Goal: Communication & Community: Answer question/provide support

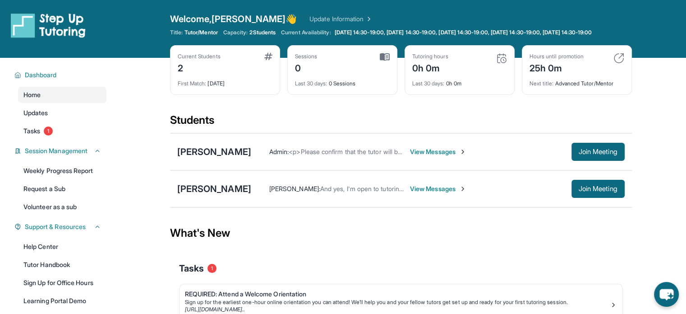
click at [263, 145] on div "[PERSON_NAME] Admin : <p>Please confirm that the tutor will be able to attend y…" at bounding box center [401, 151] width 462 height 37
click at [262, 151] on div "[PERSON_NAME] Admin : <p>Please confirm that the tutor will be able to attend y…" at bounding box center [401, 151] width 462 height 37
click at [251, 158] on div "[PERSON_NAME]" at bounding box center [214, 151] width 74 height 13
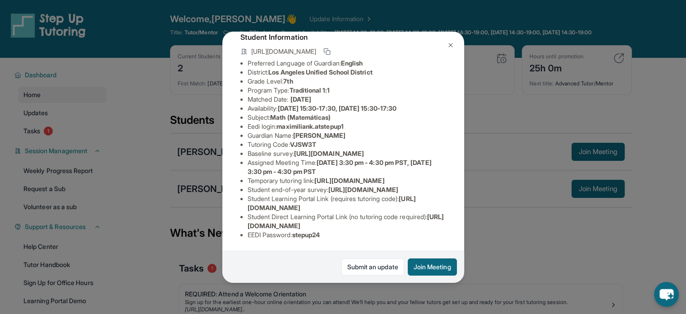
scroll to position [135, 0]
click at [498, 276] on div "[PERSON_NAME] Guardian: [PERSON_NAME] Student Information [URL][DOMAIN_NAME] Pr…" at bounding box center [343, 157] width 686 height 314
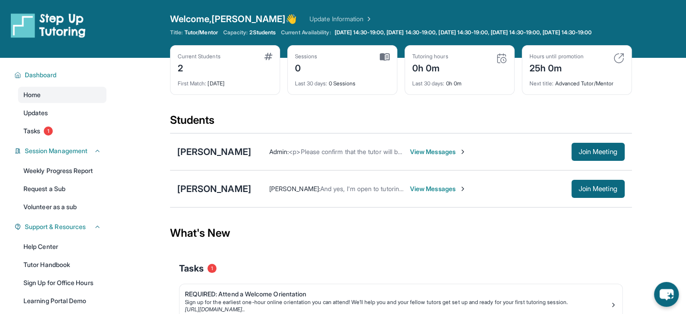
click at [410, 193] on span "View Messages" at bounding box center [438, 188] width 56 height 9
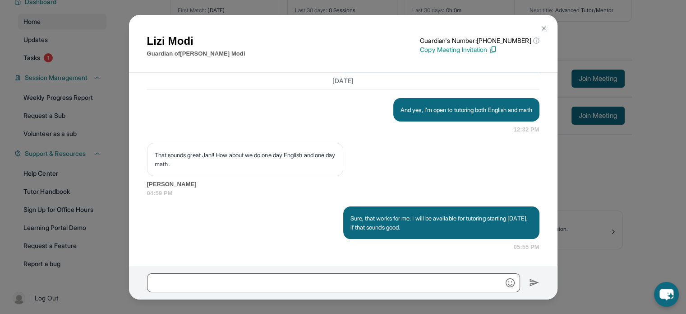
scroll to position [83, 0]
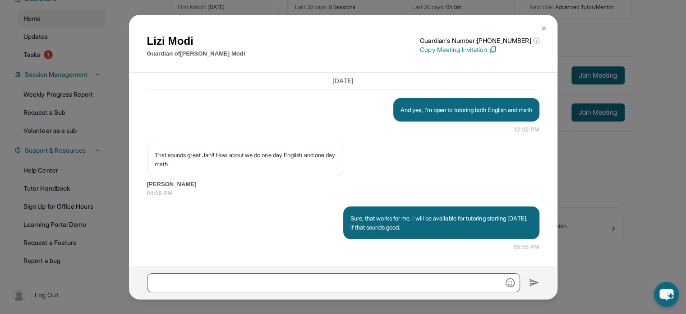
click at [670, 236] on div "[PERSON_NAME] Guardian of [PERSON_NAME] Guardian's Number: [PHONE_NUMBER] ⓘ Thi…" at bounding box center [343, 157] width 686 height 314
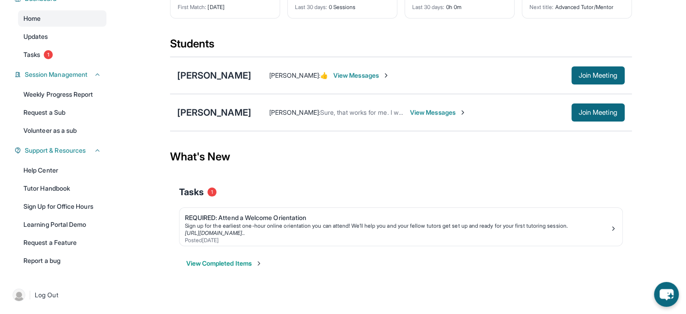
click at [373, 77] on span "View Messages" at bounding box center [361, 75] width 56 height 9
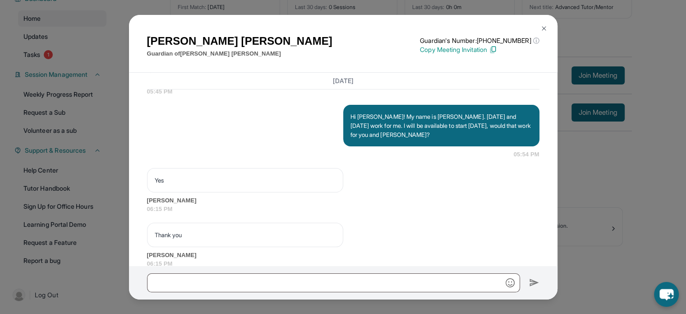
scroll to position [932, 0]
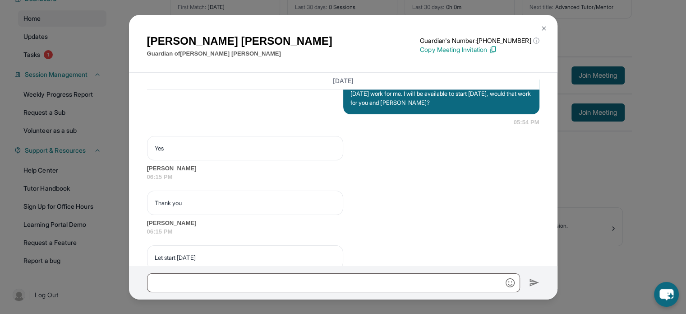
click at [606, 191] on div "[PERSON_NAME] Guardian of [PERSON_NAME] Guardian's Number: [PHONE_NUMBER] ⓘ Thi…" at bounding box center [343, 157] width 686 height 314
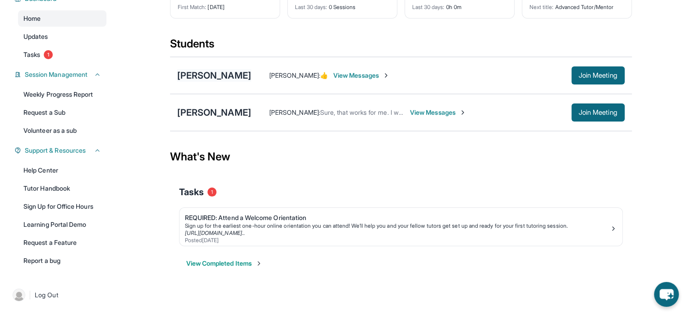
click at [242, 70] on div "[PERSON_NAME]" at bounding box center [214, 75] width 74 height 13
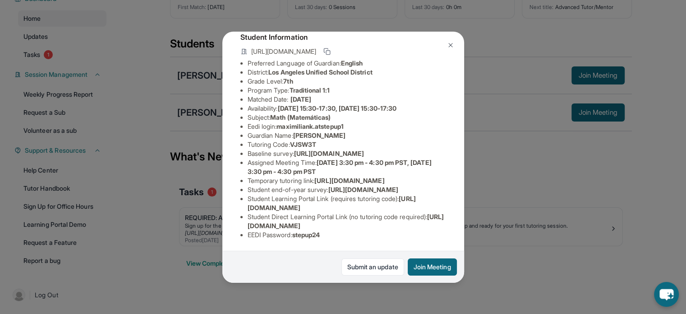
scroll to position [152, 0]
click at [455, 50] on button at bounding box center [451, 45] width 18 height 18
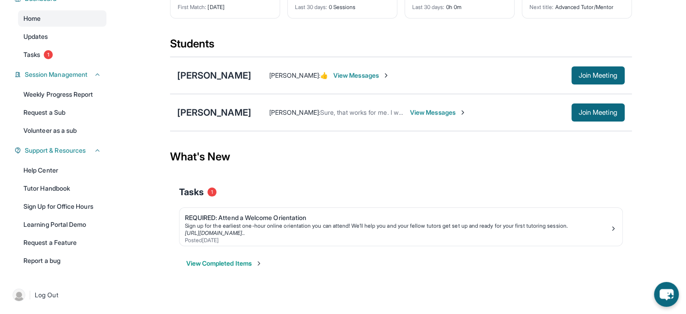
click at [216, 99] on div "[PERSON_NAME] [PERSON_NAME] : Sure, that works for me. I will be available for …" at bounding box center [401, 112] width 462 height 37
click at [208, 110] on div "[PERSON_NAME]" at bounding box center [214, 112] width 74 height 13
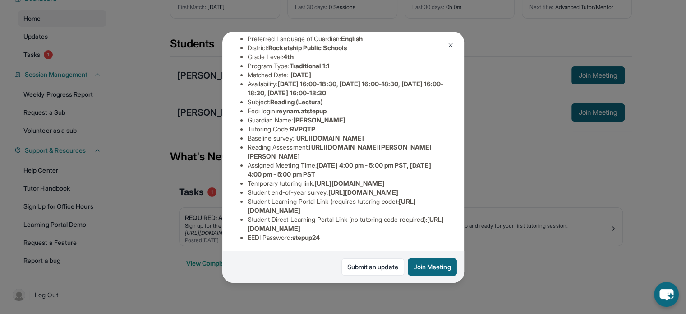
scroll to position [188, 0]
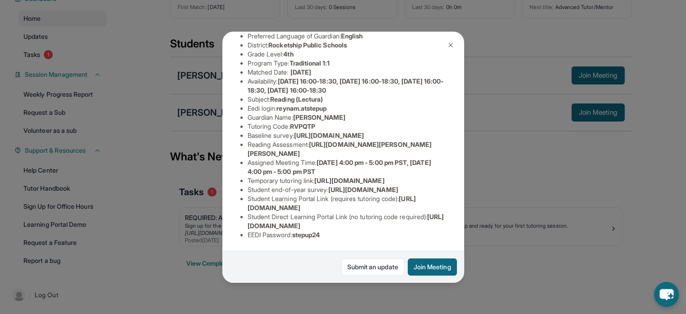
click at [446, 43] on button at bounding box center [451, 45] width 18 height 18
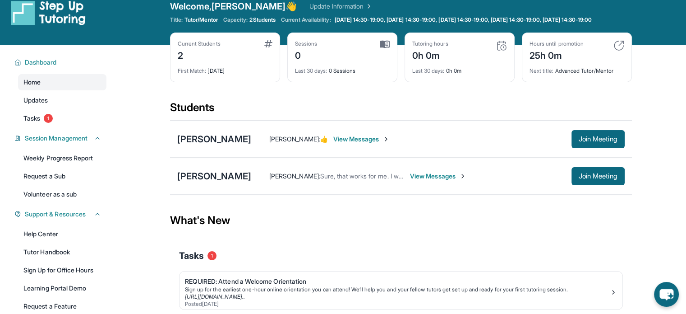
scroll to position [0, 0]
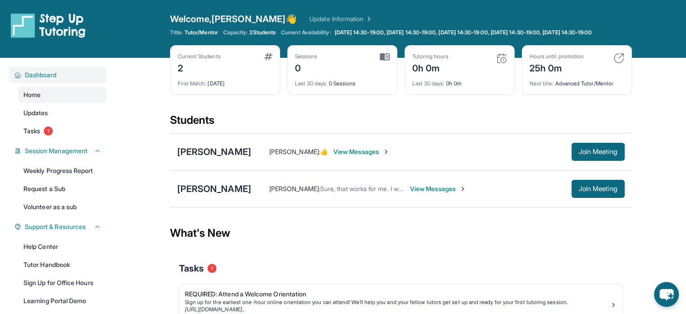
click at [64, 79] on button "Dashboard" at bounding box center [61, 74] width 80 height 9
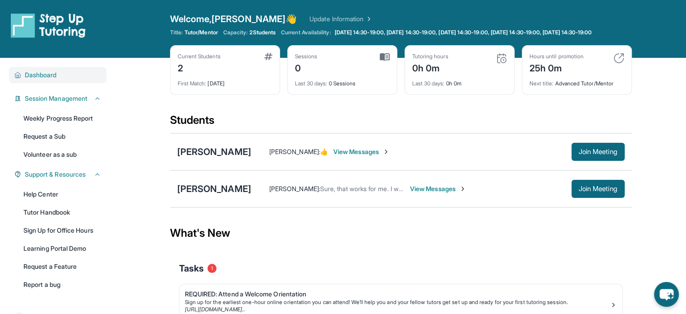
click at [25, 79] on span "Dashboard" at bounding box center [41, 74] width 32 height 9
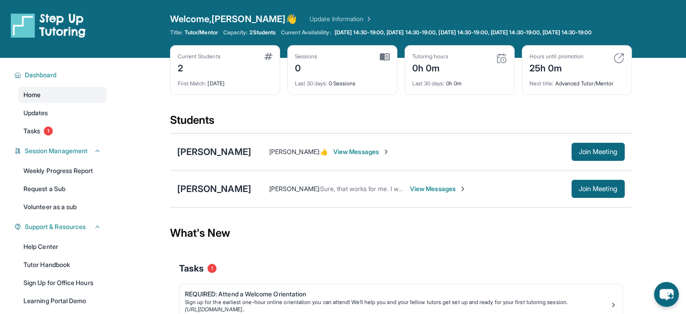
click at [34, 99] on span "Home" at bounding box center [31, 94] width 17 height 9
click at [35, 99] on span "Home" at bounding box center [31, 94] width 17 height 9
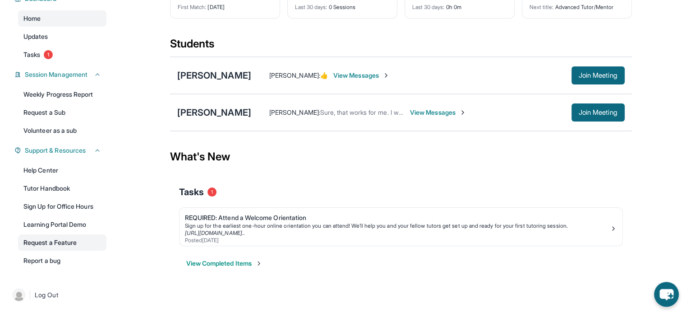
scroll to position [83, 0]
click at [52, 196] on link "Tutor Handbook" at bounding box center [62, 188] width 88 height 16
click at [55, 171] on link "Help Center" at bounding box center [62, 170] width 88 height 16
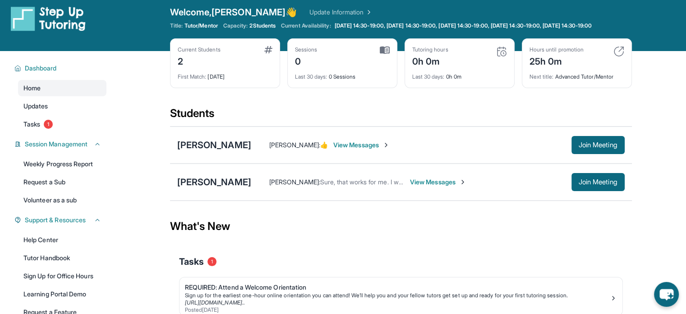
scroll to position [0, 0]
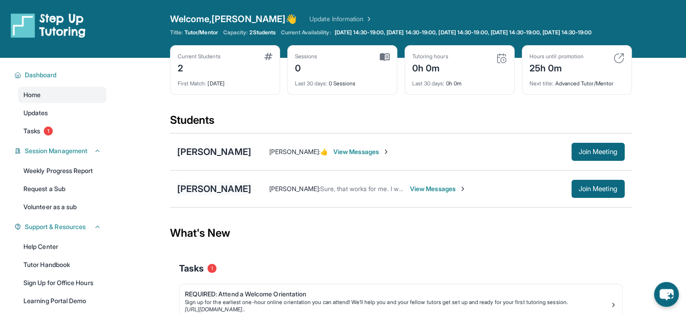
click at [226, 194] on div "[PERSON_NAME]" at bounding box center [214, 188] width 74 height 13
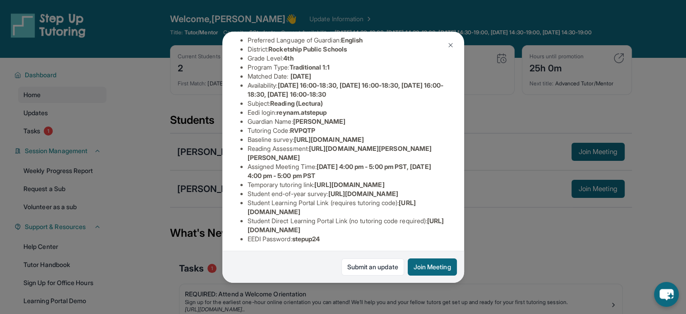
scroll to position [7, 0]
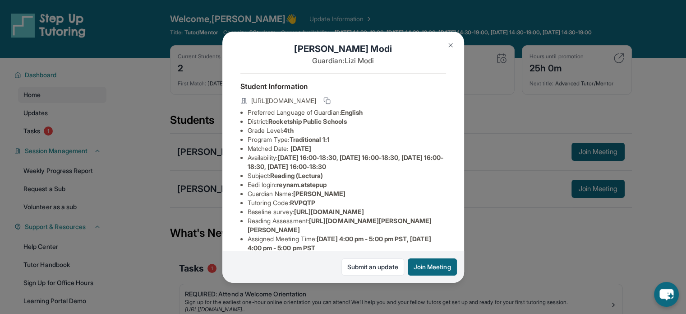
click at [160, 105] on div "[PERSON_NAME] Guardian: [PERSON_NAME] Student Information [URL][DOMAIN_NAME] Pr…" at bounding box center [343, 157] width 686 height 314
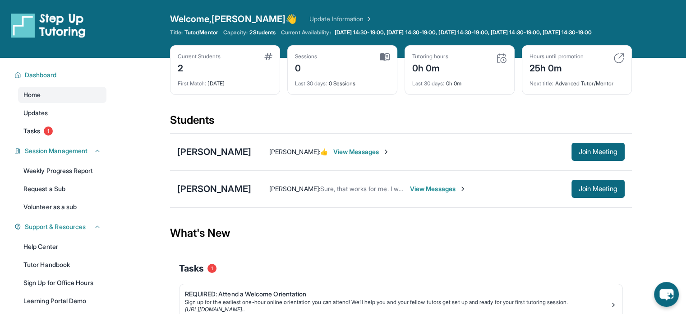
click at [209, 168] on div "[PERSON_NAME] [PERSON_NAME] : 👍 View Messages Join Meeting" at bounding box center [401, 151] width 462 height 37
click at [214, 158] on div "[PERSON_NAME]" at bounding box center [214, 151] width 74 height 13
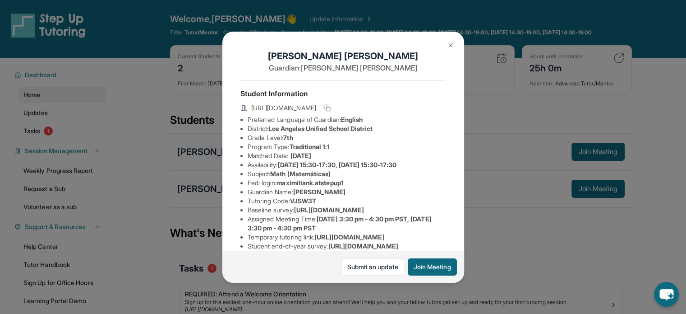
click at [214, 164] on div "[PERSON_NAME] Guardian: [PERSON_NAME] Student Information [URL][DOMAIN_NAME] Pr…" at bounding box center [343, 157] width 686 height 314
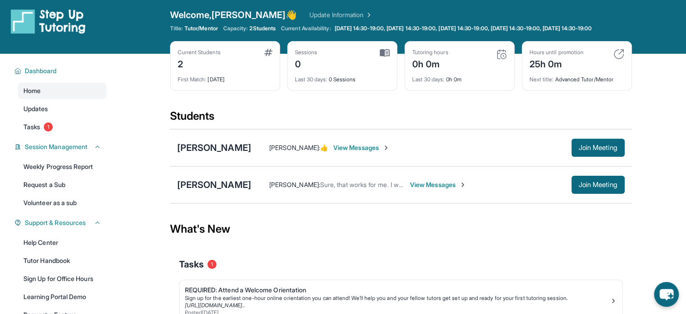
scroll to position [0, 0]
